Goal: Information Seeking & Learning: Learn about a topic

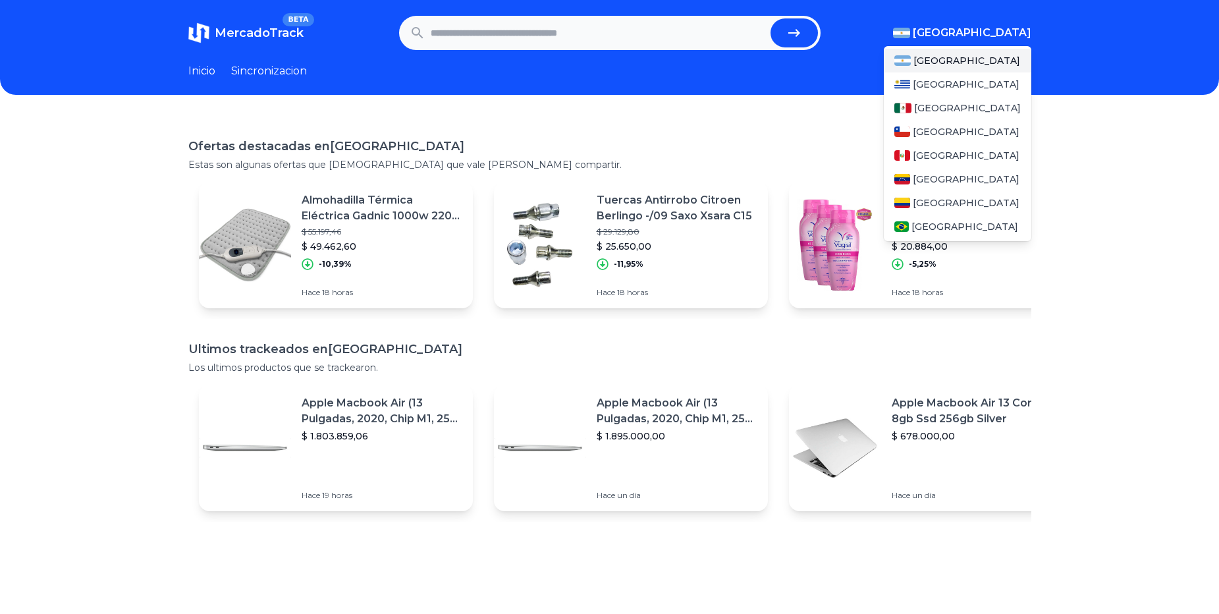
click at [980, 34] on button "[GEOGRAPHIC_DATA]" at bounding box center [962, 33] width 138 height 16
click at [923, 105] on span "[GEOGRAPHIC_DATA]" at bounding box center [967, 107] width 107 height 13
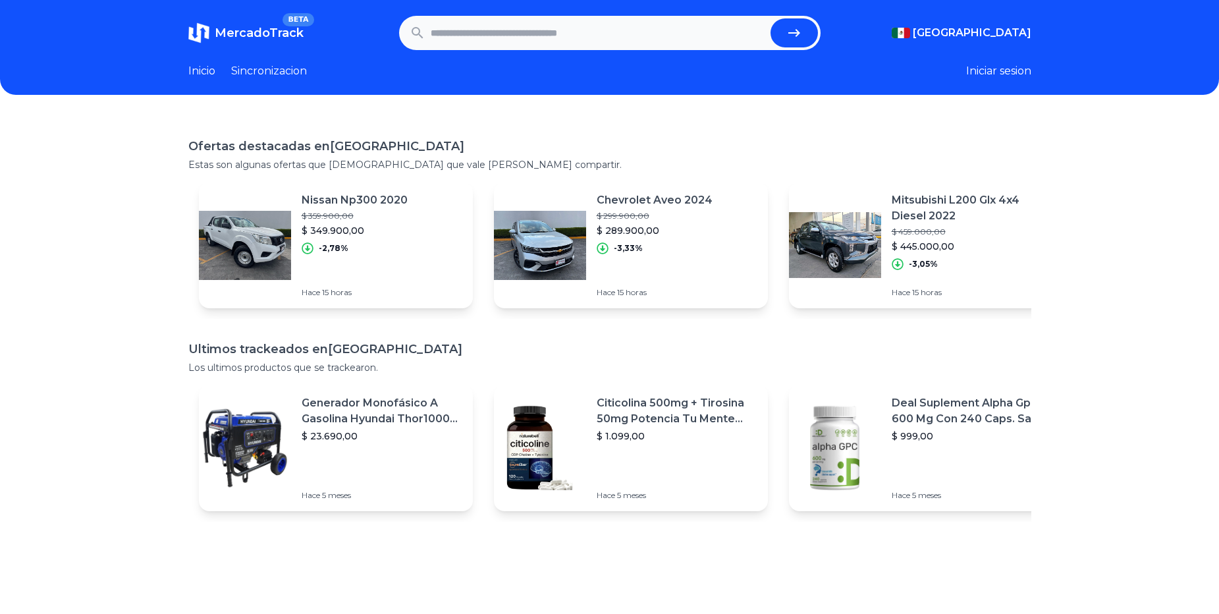
click at [503, 34] on input "text" at bounding box center [598, 32] width 335 height 29
type input "**********"
click at [770, 18] on button "submit" at bounding box center [793, 32] width 47 height 29
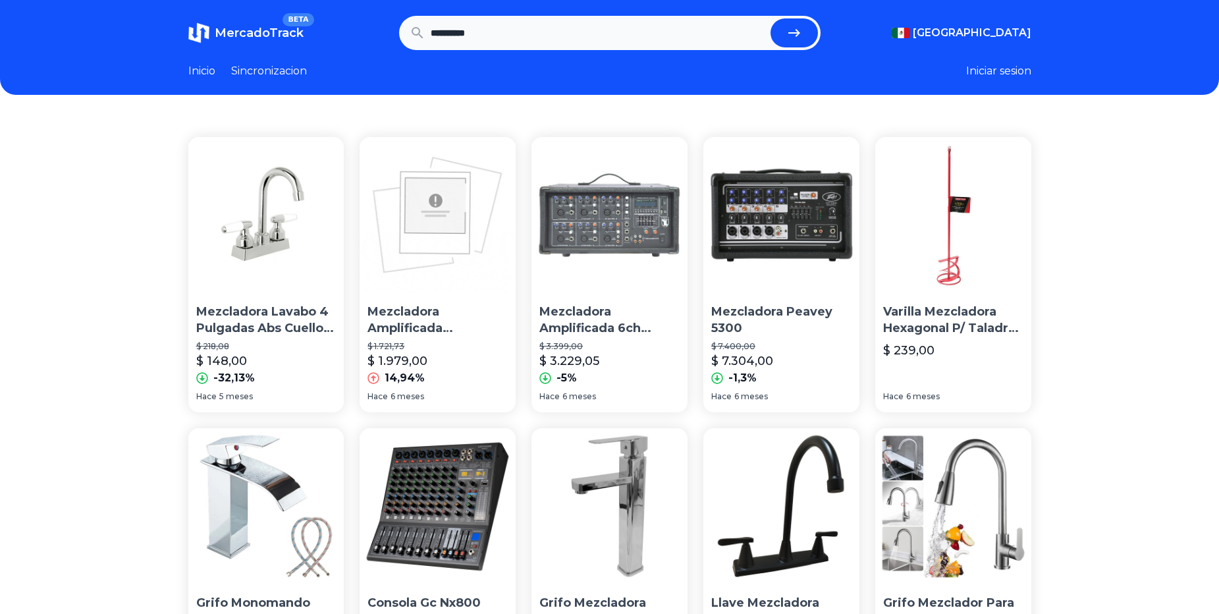
click at [527, 51] on header "**********" at bounding box center [609, 47] width 1219 height 95
click at [538, 36] on input "**********" at bounding box center [598, 32] width 335 height 29
type input "**********"
click at [770, 18] on button "submit" at bounding box center [793, 32] width 47 height 29
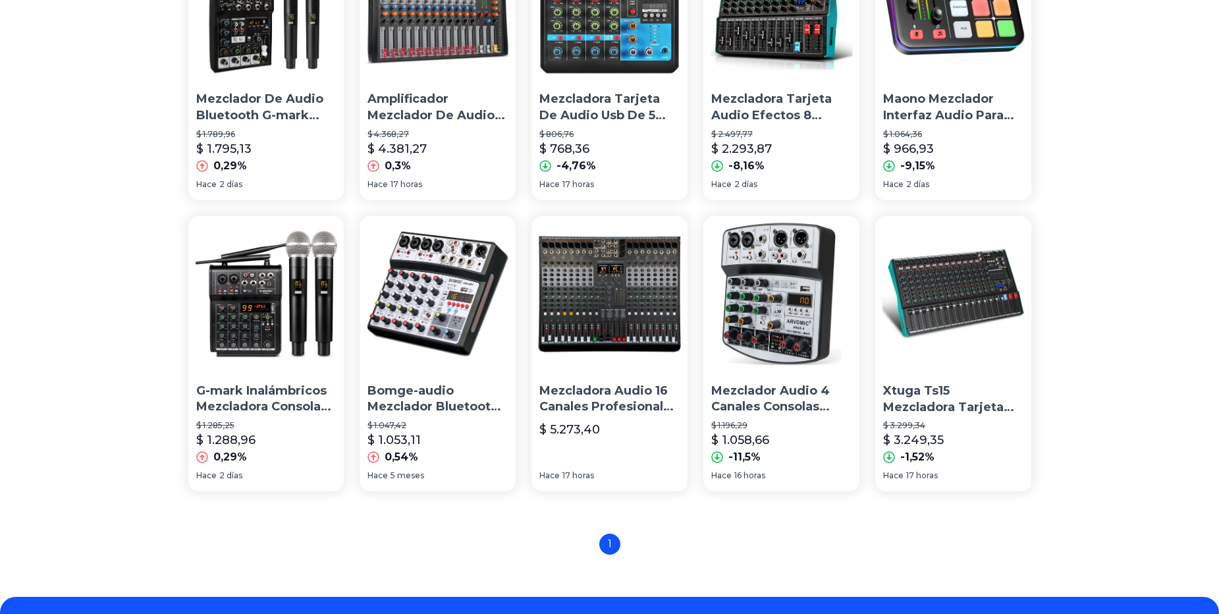
scroll to position [878, 0]
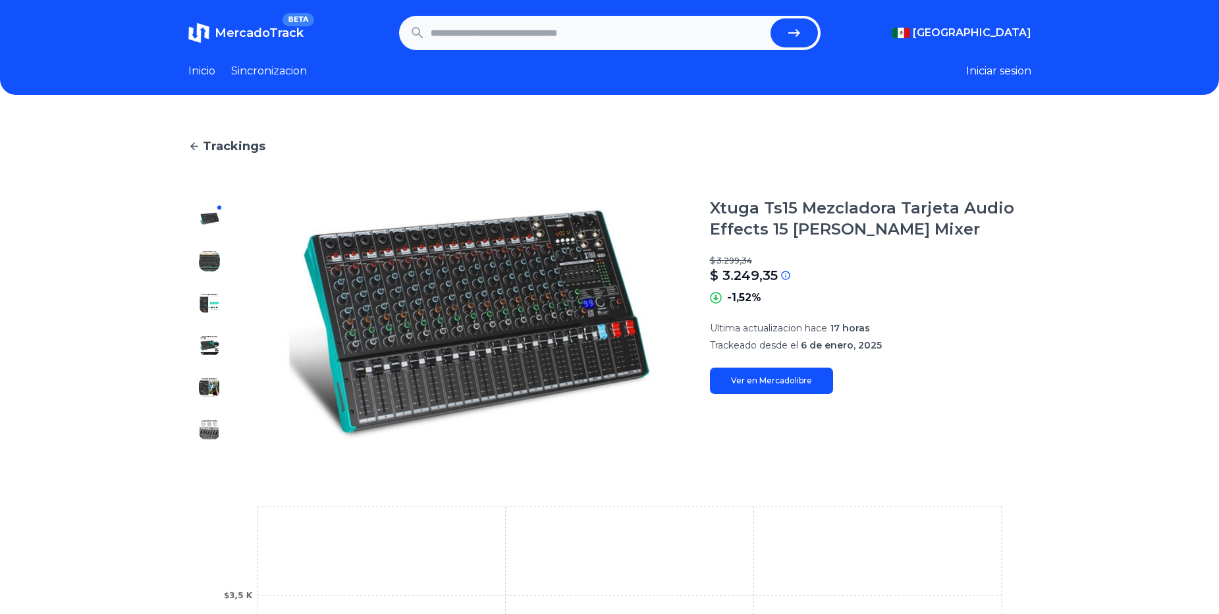
click at [434, 305] on img at bounding box center [470, 324] width 427 height 253
click at [207, 259] on img at bounding box center [209, 260] width 21 height 21
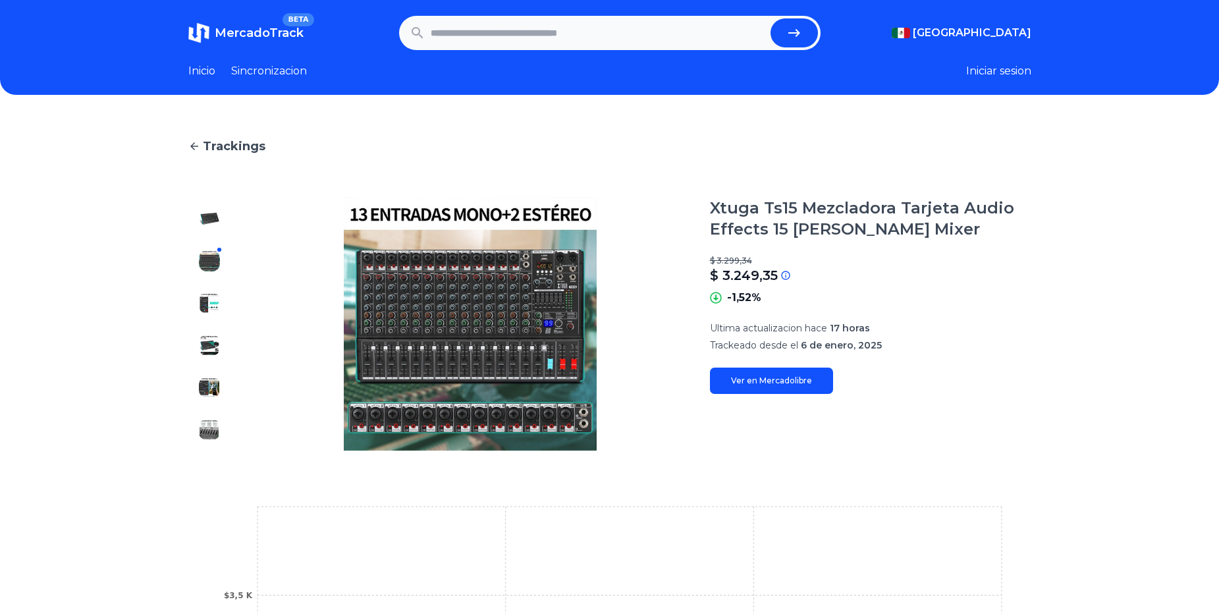
click at [499, 311] on img at bounding box center [470, 324] width 427 height 253
click at [203, 222] on div at bounding box center [209, 324] width 42 height 253
click at [212, 220] on img at bounding box center [209, 218] width 21 height 21
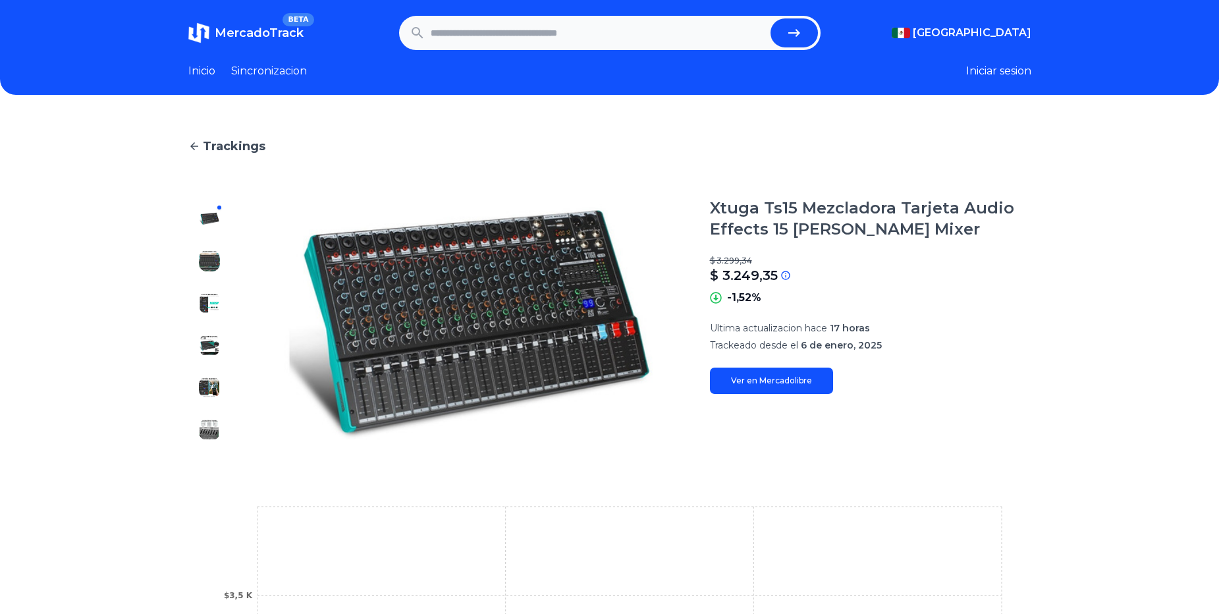
click at [559, 282] on img at bounding box center [470, 324] width 427 height 253
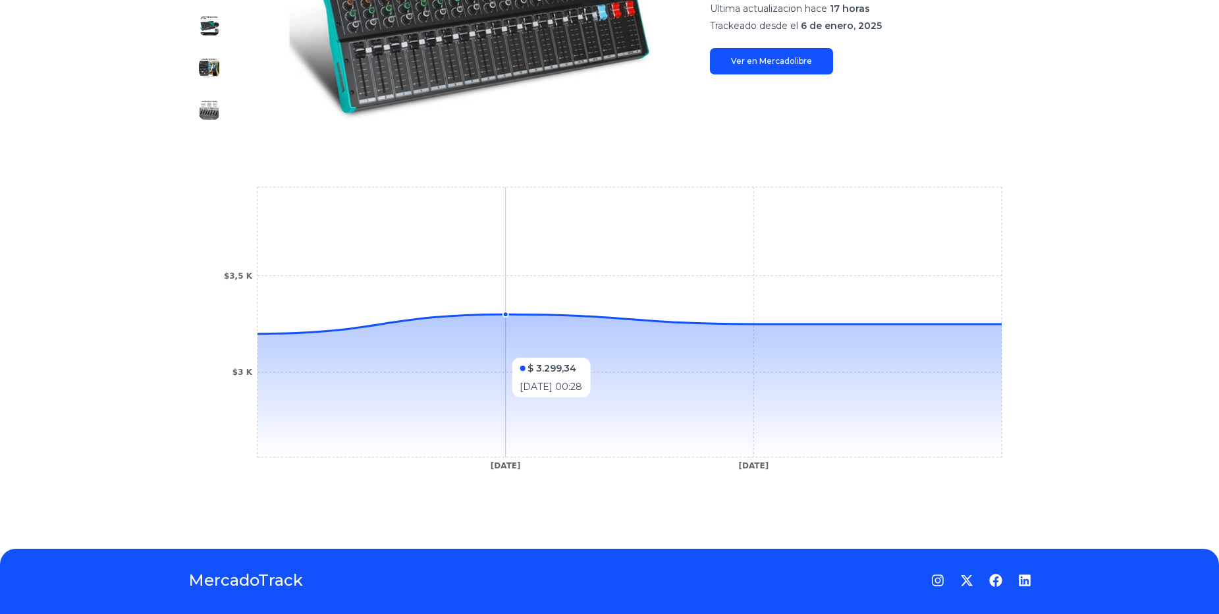
scroll to position [288, 0]
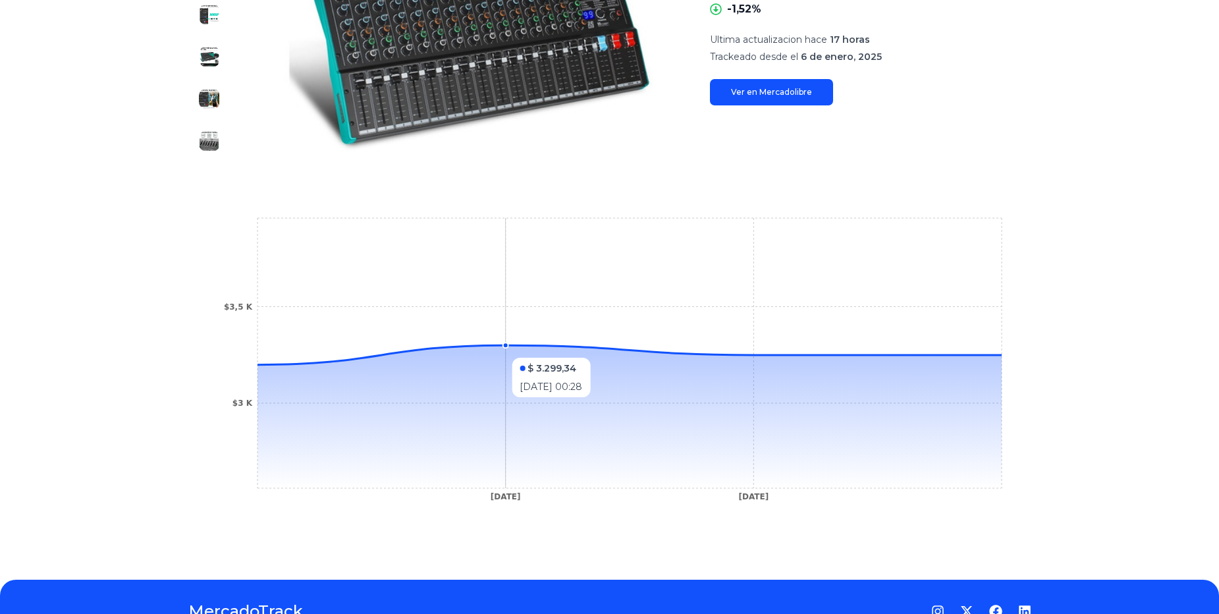
drag, startPoint x: 496, startPoint y: 350, endPoint x: 345, endPoint y: 388, distance: 156.2
click at [367, 370] on icon at bounding box center [629, 416] width 744 height 143
drag, startPoint x: 333, startPoint y: 400, endPoint x: 289, endPoint y: 383, distance: 47.6
click at [331, 400] on icon at bounding box center [629, 416] width 744 height 143
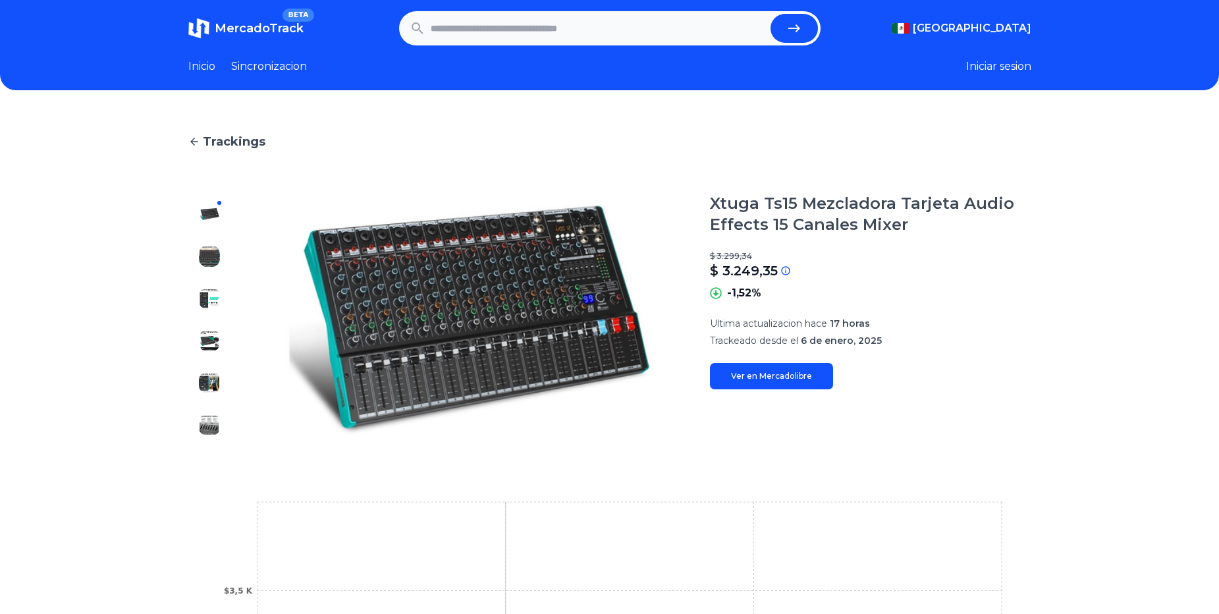
scroll to position [0, 0]
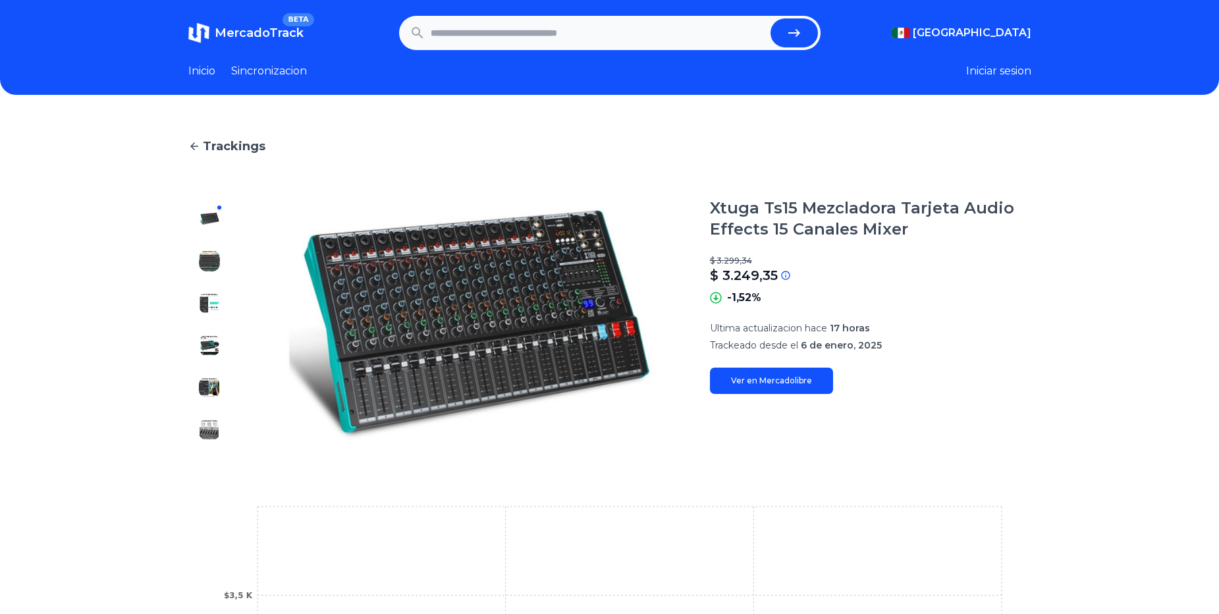
click at [805, 388] on link "Ver en Mercadolibre" at bounding box center [771, 380] width 123 height 26
